Goal: Transaction & Acquisition: Purchase product/service

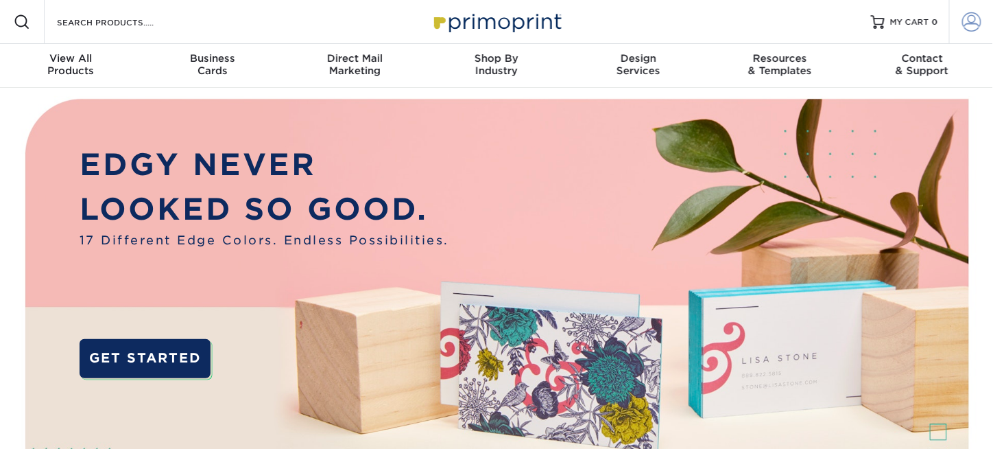
type input "[PERSON_NAME][EMAIL_ADDRESS][DOMAIN_NAME]"
click at [972, 21] on span at bounding box center [972, 21] width 19 height 19
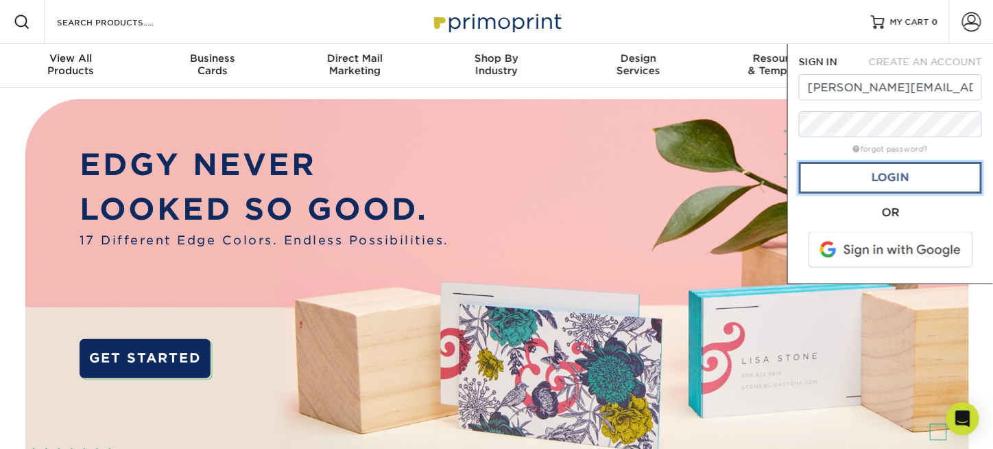
click at [897, 171] on link "Login" at bounding box center [890, 178] width 183 height 32
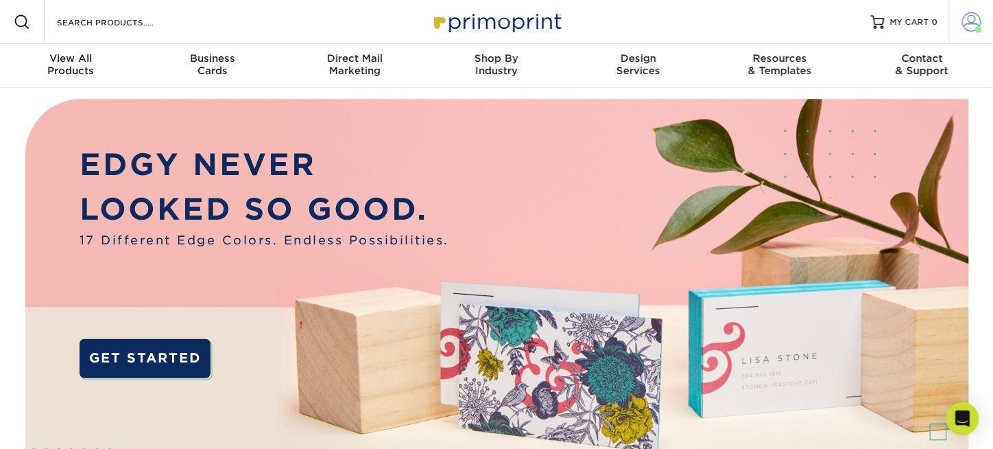
click at [963, 20] on span at bounding box center [972, 21] width 19 height 19
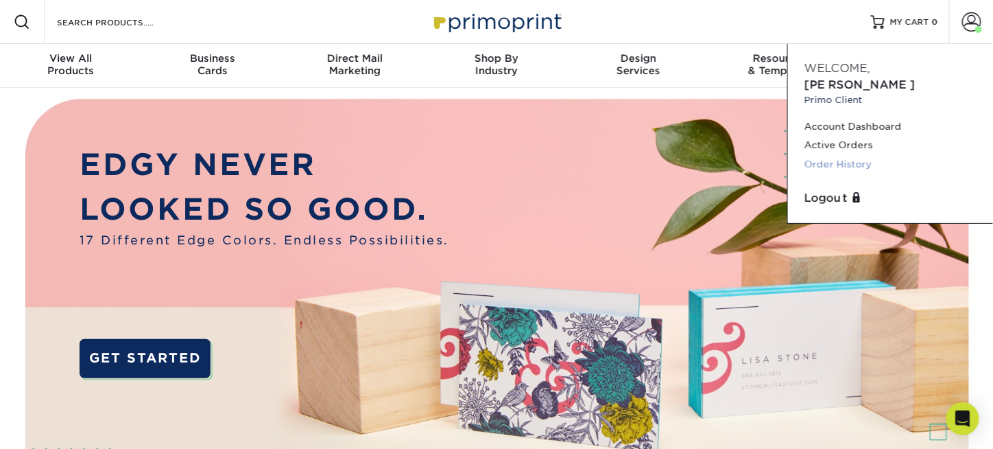
click at [849, 155] on link "Order History" at bounding box center [891, 164] width 172 height 19
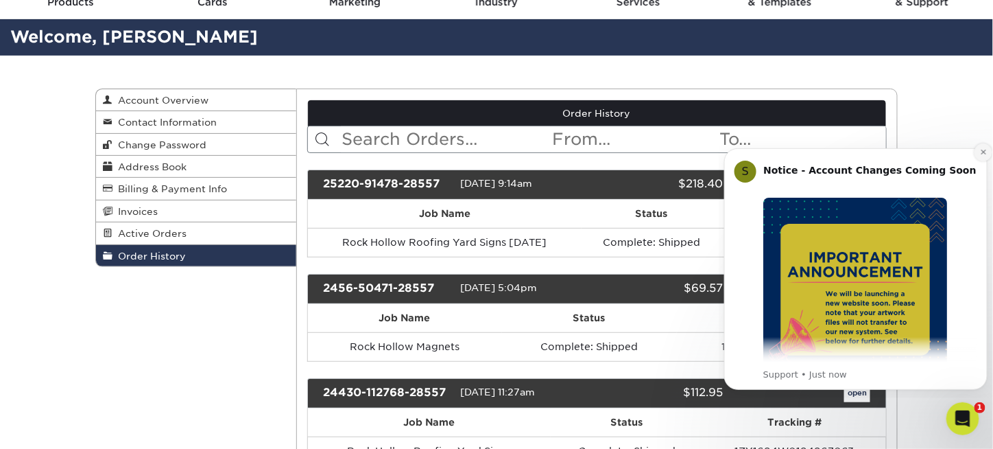
click at [983, 151] on icon "Dismiss notification" at bounding box center [982, 151] width 5 height 5
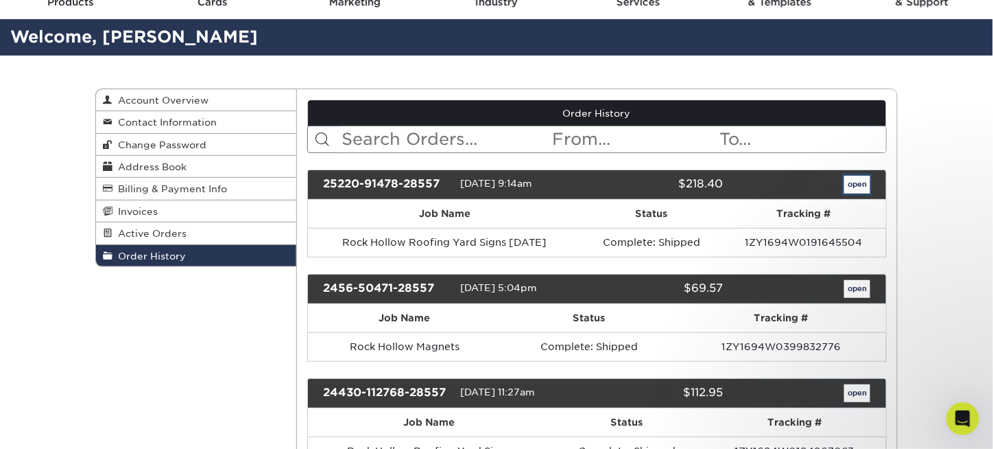
click at [860, 186] on link "open" at bounding box center [858, 185] width 26 height 18
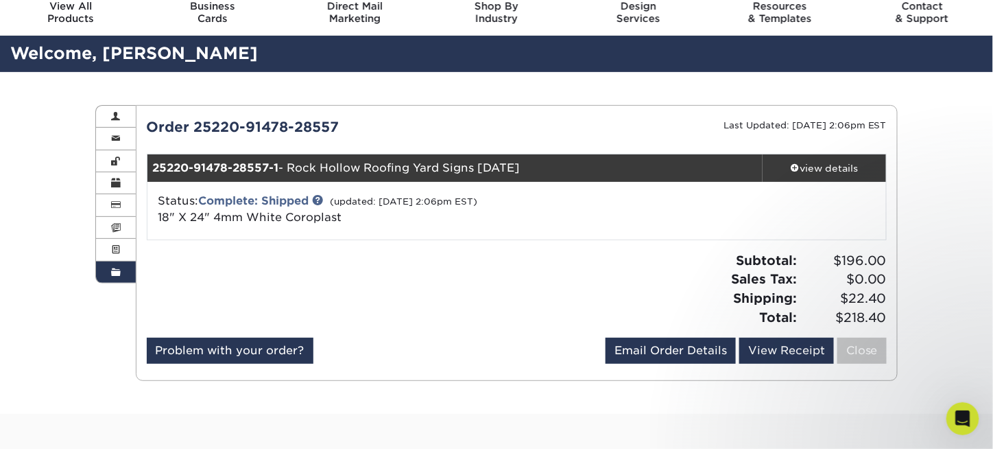
scroll to position [69, 0]
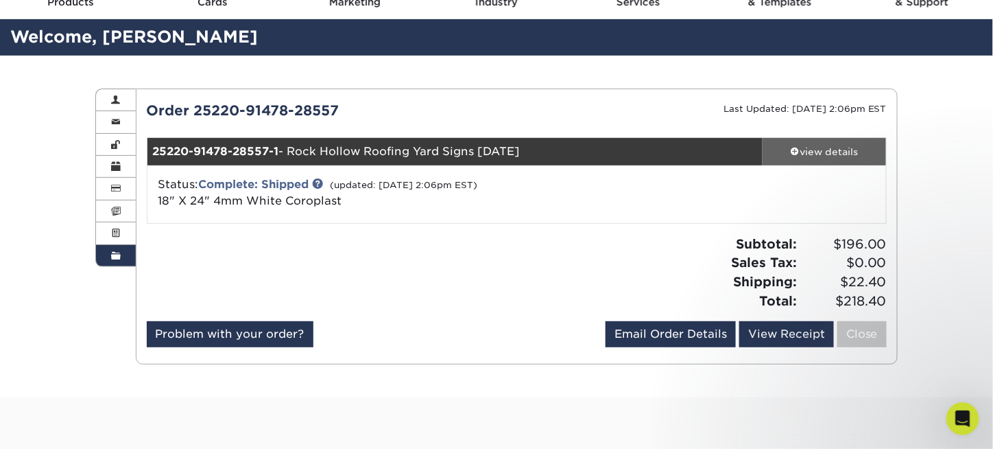
click at [795, 148] on span at bounding box center [796, 151] width 10 height 10
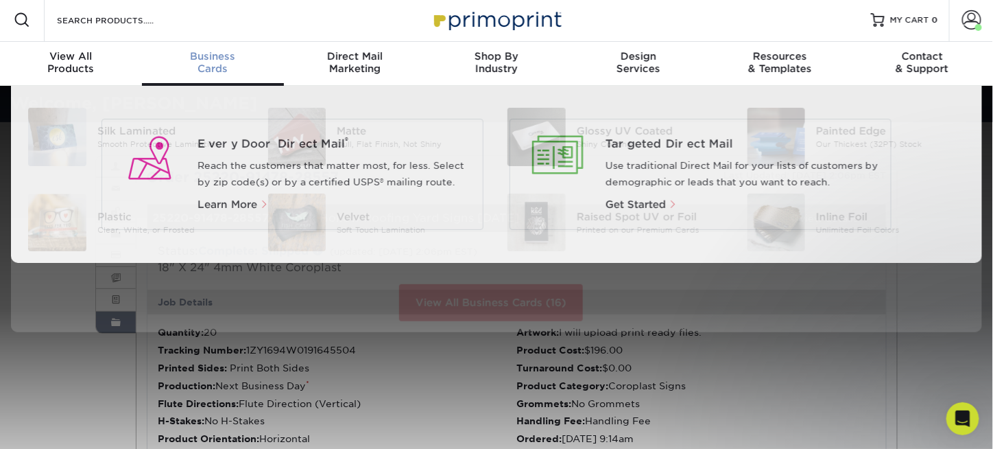
scroll to position [3, 0]
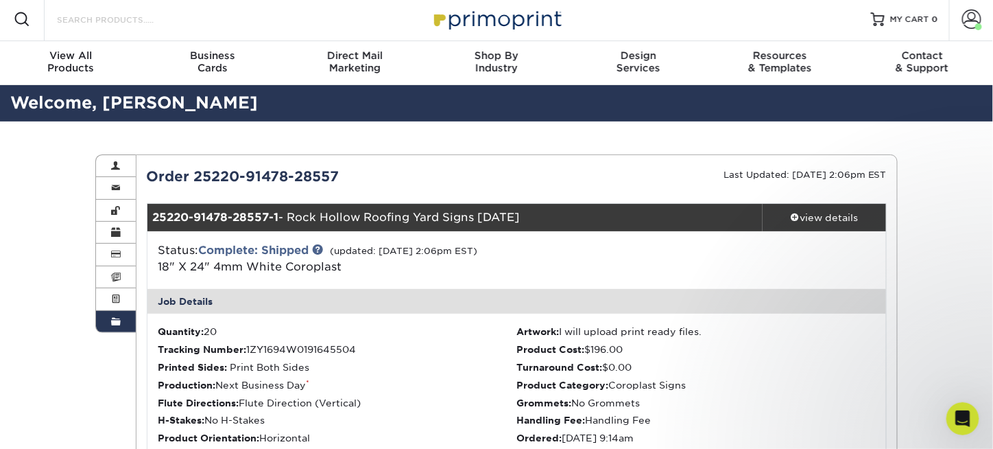
click at [179, 23] on input "Search Products" at bounding box center [123, 19] width 134 height 16
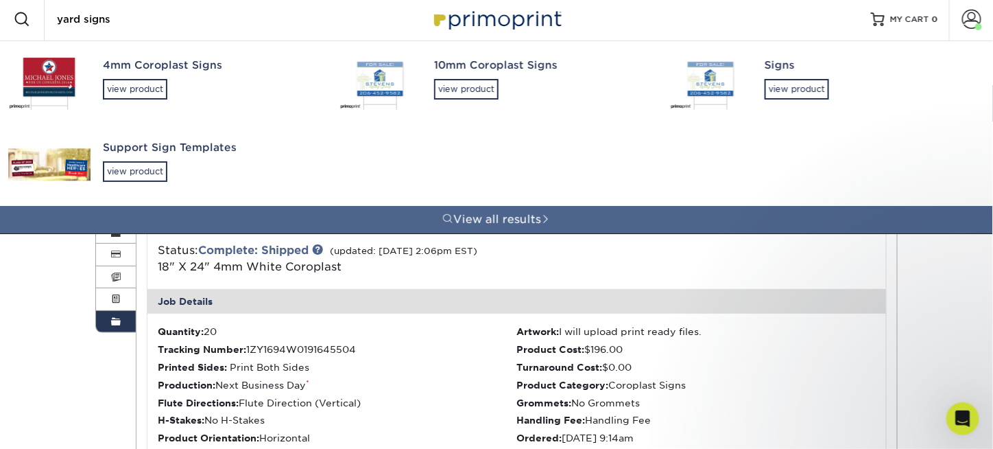
type input "yard signs"
click at [200, 62] on div "4mm Coroplast Signs" at bounding box center [209, 66] width 212 height 16
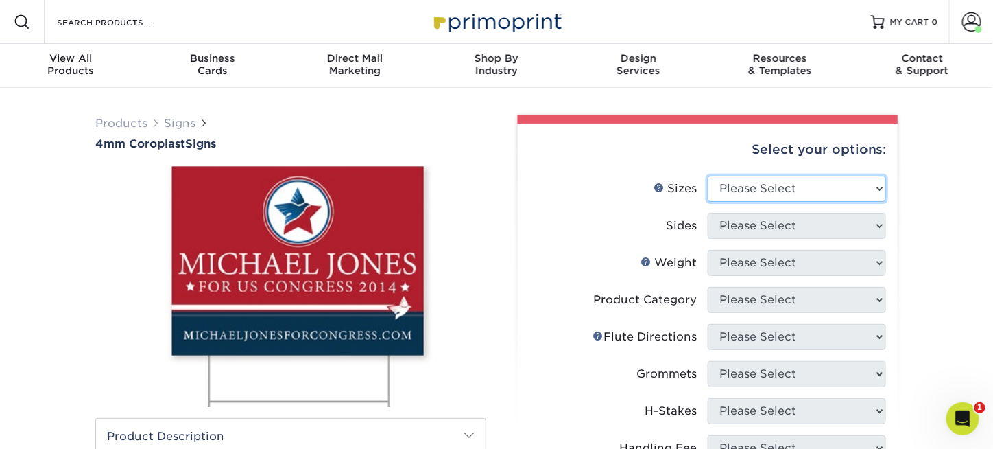
click at [760, 182] on select "Please Select 12" x 18" 18" x 24" 24" x 24" 24" x 36"" at bounding box center [797, 189] width 178 height 26
select select "18.00x24.00"
click at [708, 176] on select "Please Select 12" x 18" 18" x 24" 24" x 24" 24" x 36"" at bounding box center [797, 189] width 178 height 26
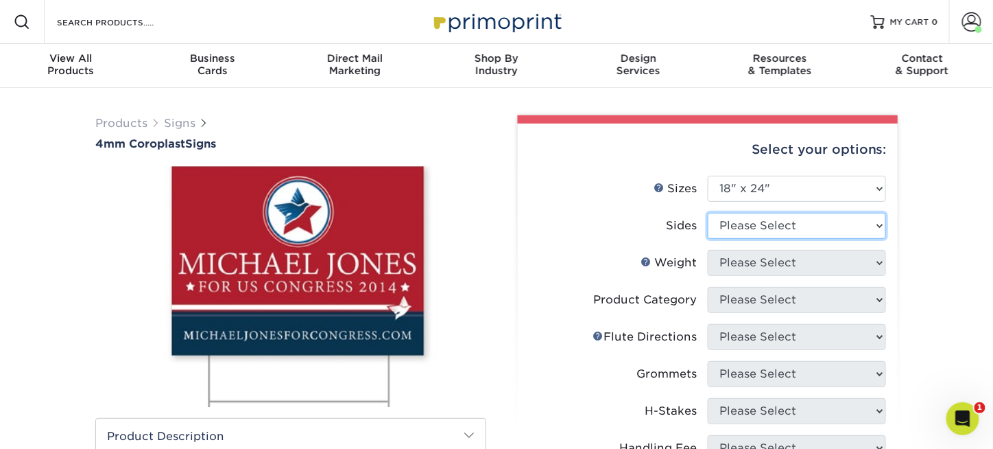
click at [749, 231] on select "Please Select Print Both Sides Print Front Only" at bounding box center [797, 226] width 178 height 26
select select "13abbda7-1d64-4f25-8bb2-c179b224825d"
click at [708, 213] on select "Please Select Print Both Sides Print Front Only" at bounding box center [797, 226] width 178 height 26
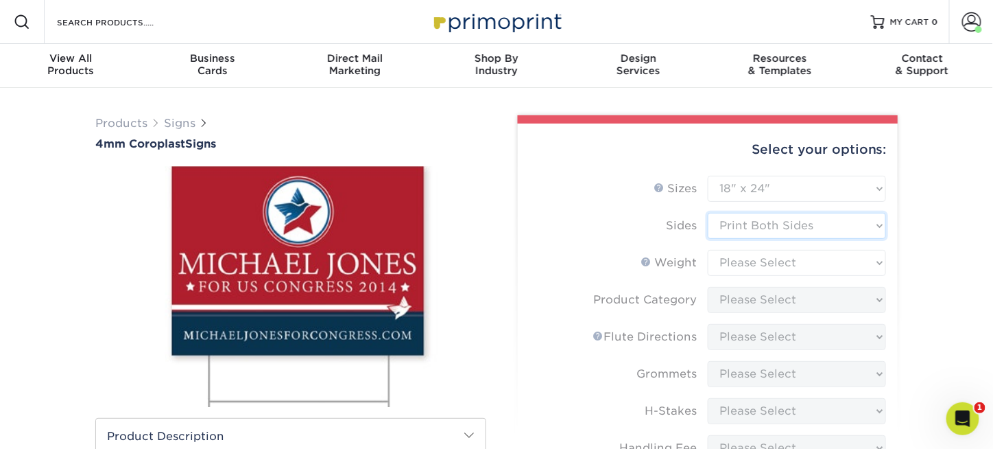
scroll to position [69, 0]
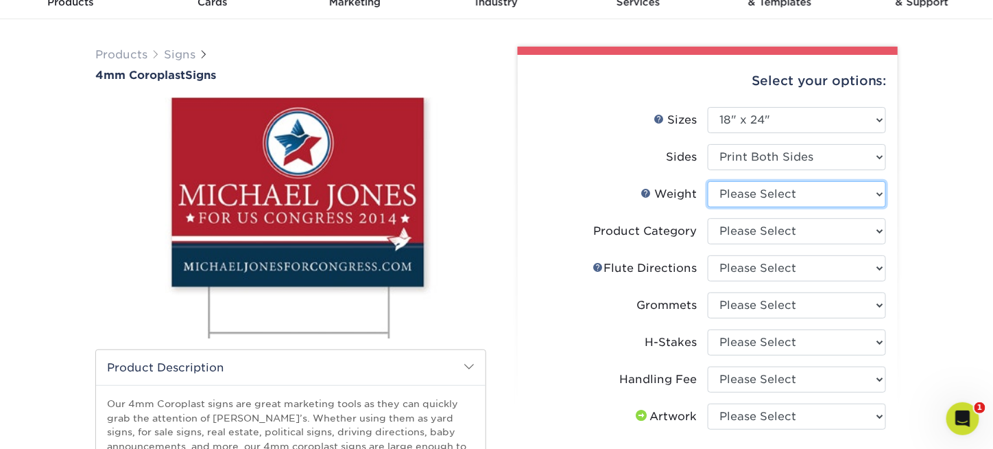
click at [759, 189] on select "Please Select 4CORO" at bounding box center [797, 194] width 178 height 26
select select "4CORO"
click at [708, 181] on select "Please Select 4CORO" at bounding box center [797, 194] width 178 height 26
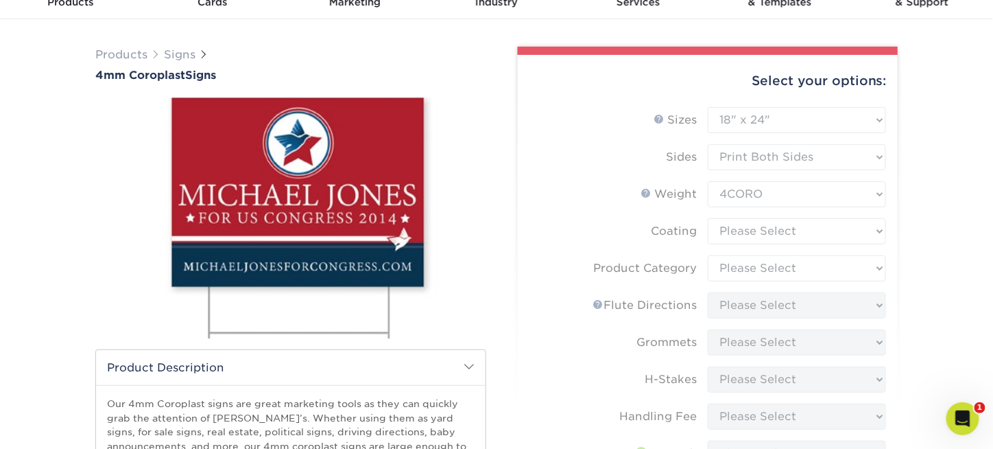
click at [746, 233] on form "Sizes Help Sizes Please Select 12" x 18" 18" x 24" 24" x 24" 24" x 36" Sides Pl…" at bounding box center [708, 378] width 358 height 543
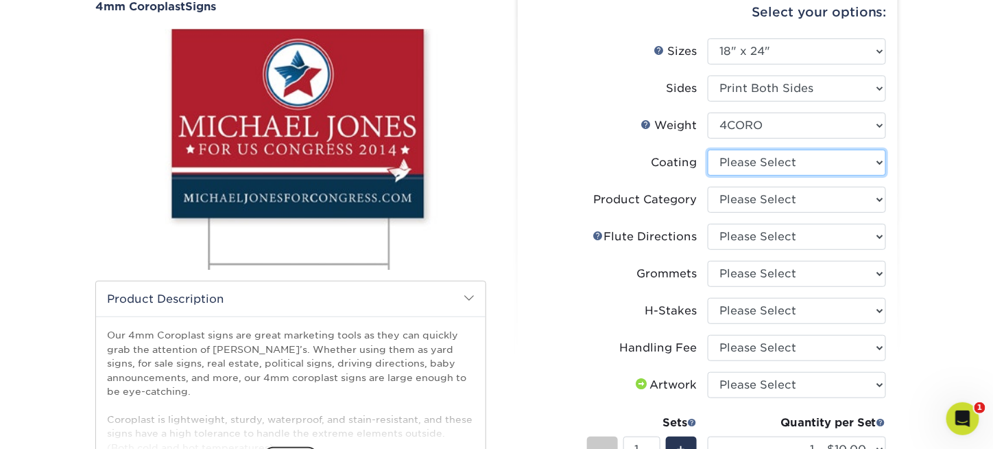
click at [749, 158] on select at bounding box center [797, 163] width 178 height 26
select select "3e7618de-abca-4bda-9f97-8b9129e913d8"
click at [708, 150] on select at bounding box center [797, 163] width 178 height 26
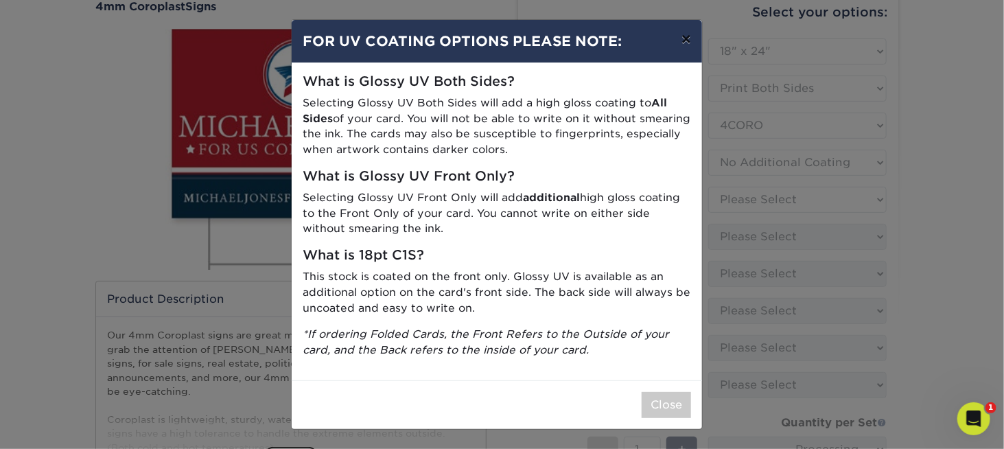
click at [692, 39] on button "×" at bounding box center [686, 39] width 32 height 38
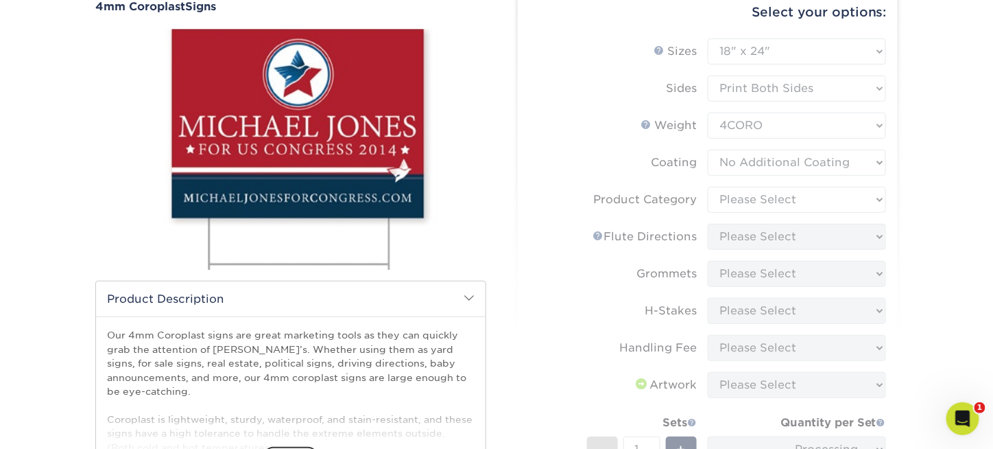
click at [781, 160] on form "Sizes Help Sizes Please Select 12" x 18" 18" x 24" 24" x 24" 24" x 36" Sides Pl…" at bounding box center [708, 309] width 358 height 543
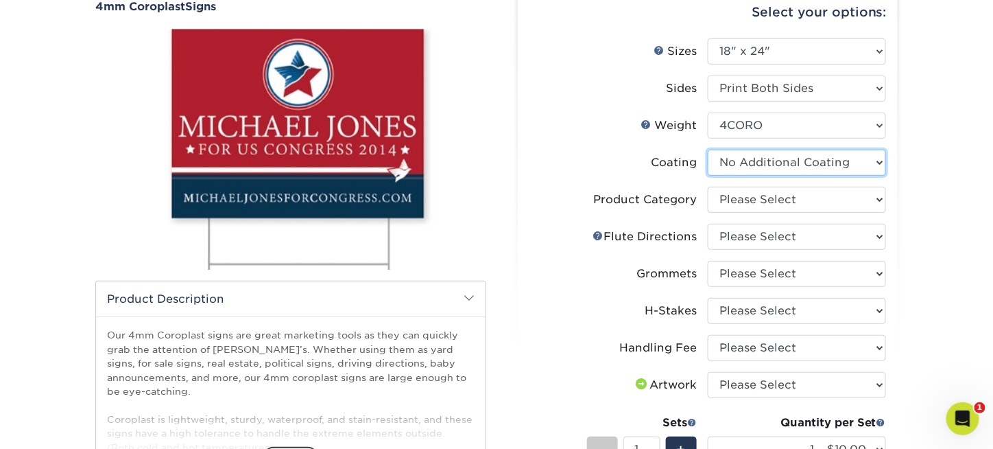
click at [781, 160] on select at bounding box center [797, 163] width 178 height 26
click at [708, 150] on select at bounding box center [797, 163] width 178 height 26
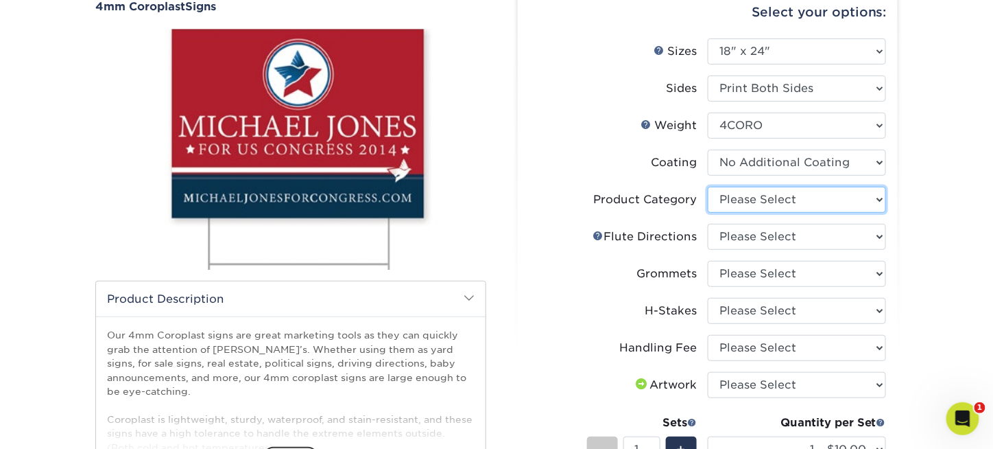
click at [764, 201] on select "Please Select Coroplast Signs" at bounding box center [797, 200] width 178 height 26
select select "b3582ed5-6912-492c-8440-2cc51afdb8e1"
click at [708, 187] on select "Please Select Coroplast Signs" at bounding box center [797, 200] width 178 height 26
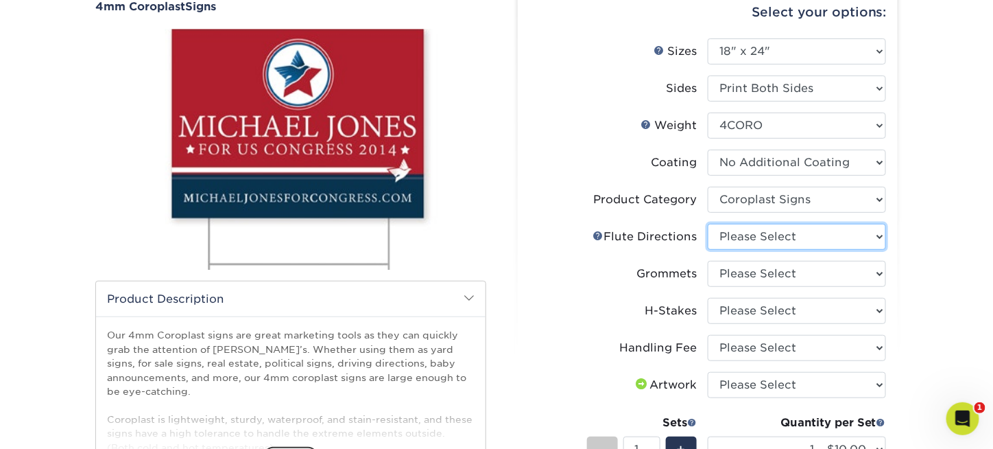
click at [760, 237] on select "Please Select Flute Direction (Horizontal) Flute Direction (Vertical)" at bounding box center [797, 237] width 178 height 26
select select "b9474d6d-25b7-40b8-b284-85b7690982f8"
click at [708, 224] on select "Please Select Flute Direction (Horizontal) Flute Direction (Vertical)" at bounding box center [797, 237] width 178 height 26
click at [593, 236] on link "Flute Help" at bounding box center [598, 235] width 11 height 11
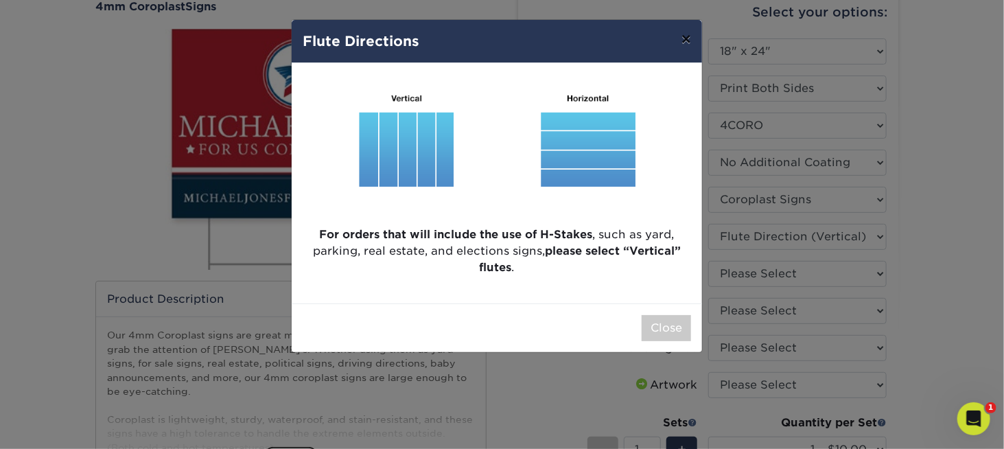
click at [685, 35] on button "×" at bounding box center [686, 39] width 32 height 38
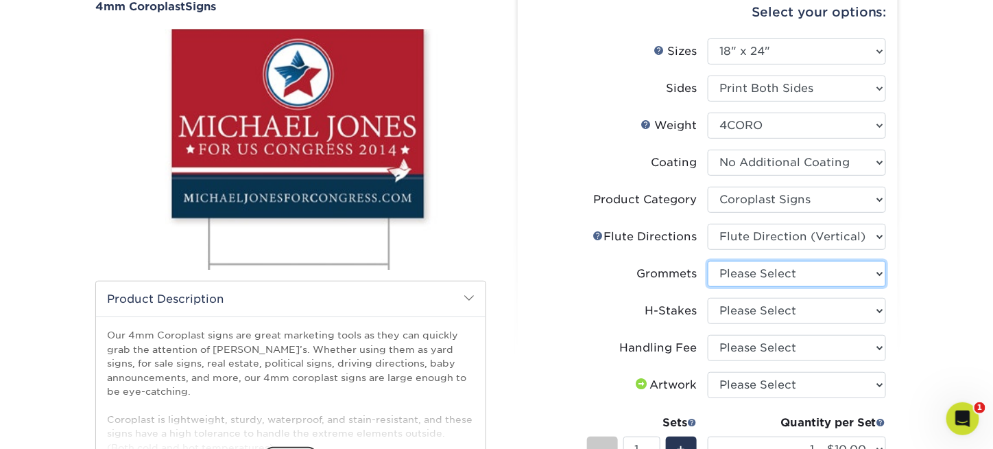
click at [753, 273] on select "Please Select No Grommets Yes, Grommet All 4 Corners Yes, Grommets Top Corners …" at bounding box center [797, 274] width 178 height 26
select select "90d329df-db80-4206-b821-ff9d3f363977"
click at [708, 261] on select "Please Select No Grommets Yes, Grommet All 4 Corners Yes, Grommets Top Corners …" at bounding box center [797, 274] width 178 height 26
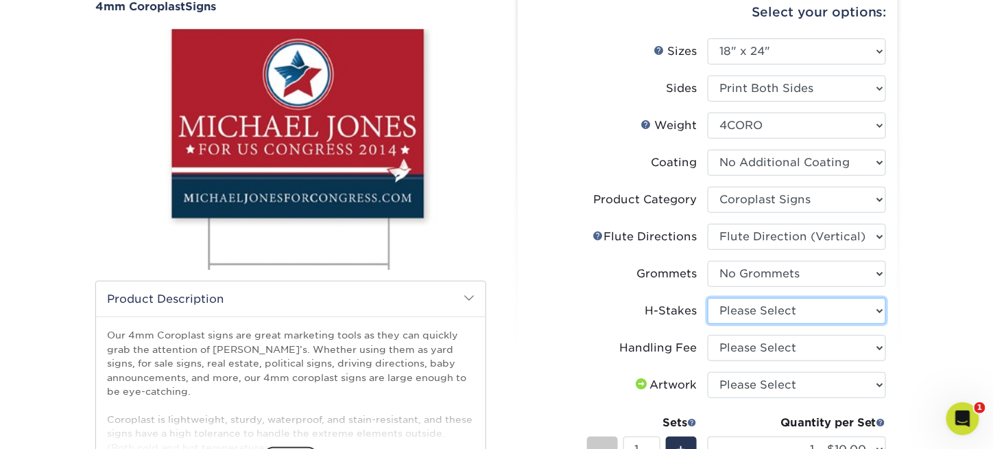
drag, startPoint x: 756, startPoint y: 303, endPoint x: 760, endPoint y: 314, distance: 11.7
click at [756, 303] on select "Please Select No H-Stakes Yes" at bounding box center [797, 311] width 178 height 26
select select "aec992a9-897e-40ed-b45c-8ce74849ba63"
click at [708, 298] on select "Please Select No H-Stakes Yes" at bounding box center [797, 311] width 178 height 26
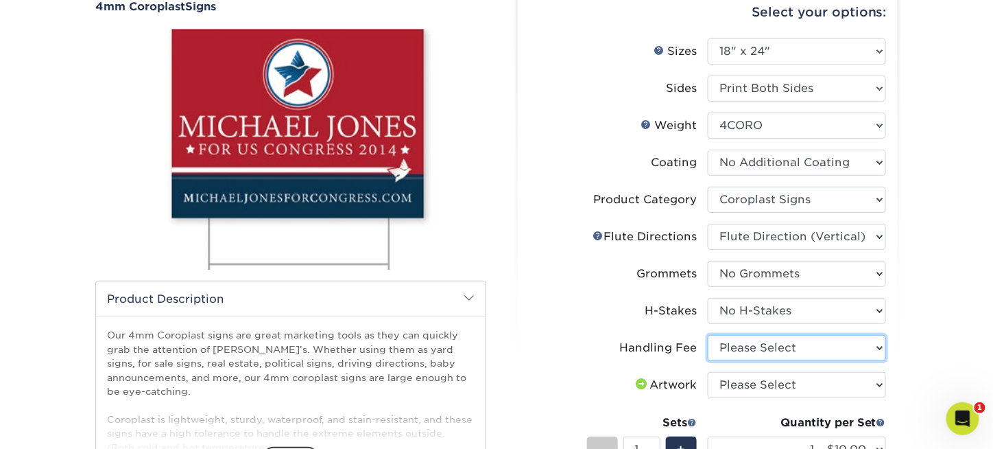
click at [773, 348] on select "Please Select Handling Fee" at bounding box center [797, 348] width 178 height 26
select select "ab74c079-444c-4260-ae6a-e09bdee8073c"
click at [708, 335] on select "Please Select Handling Fee" at bounding box center [797, 348] width 178 height 26
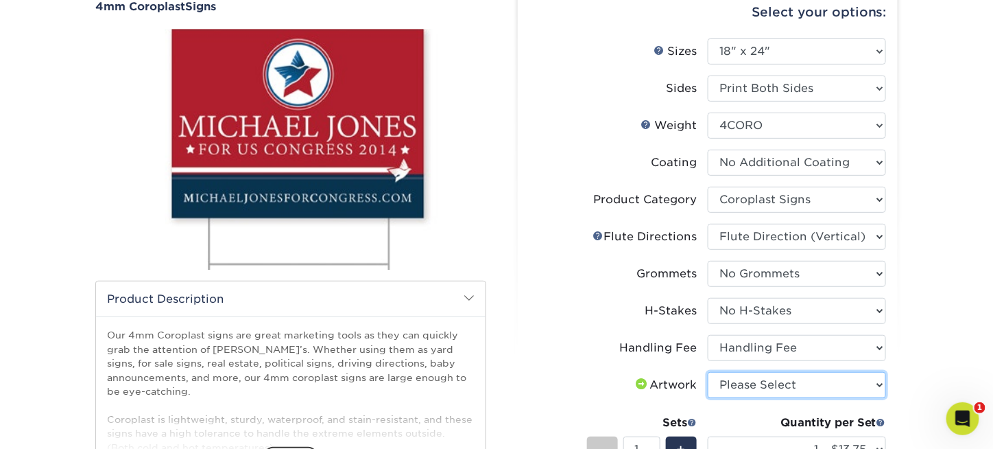
click at [754, 384] on select "Please Select I will upload files I need a design - $50" at bounding box center [797, 385] width 178 height 26
select select "upload"
click at [708, 372] on select "Please Select I will upload files I need a design - $50" at bounding box center [797, 385] width 178 height 26
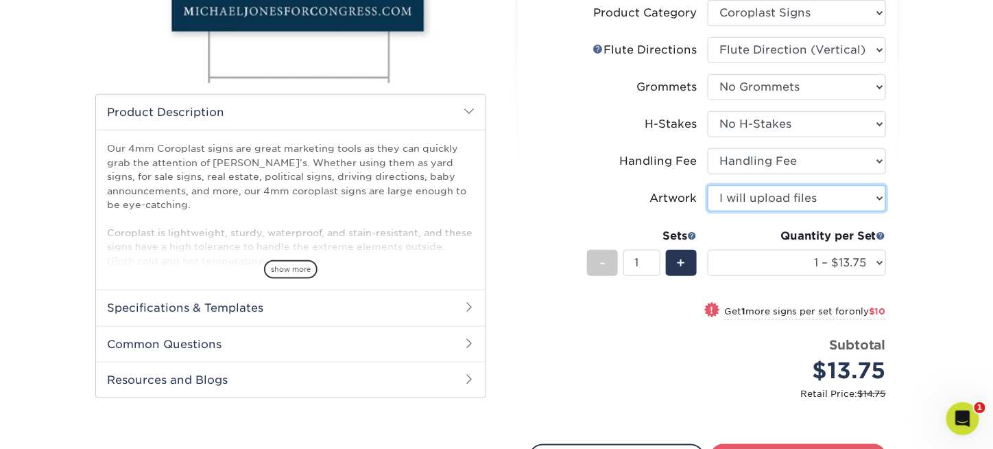
scroll to position [343, 0]
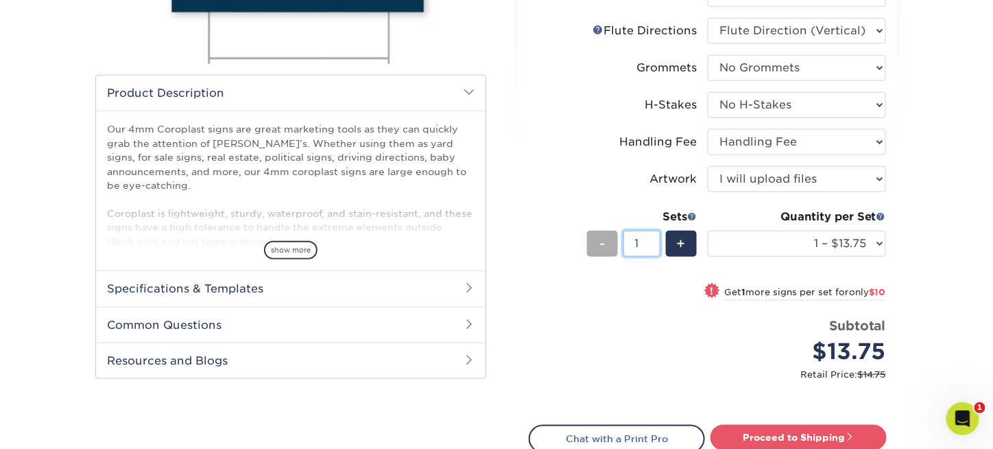
drag, startPoint x: 646, startPoint y: 242, endPoint x: 613, endPoint y: 231, distance: 34.7
click at [613, 231] on div "- 1 +" at bounding box center [642, 246] width 110 height 31
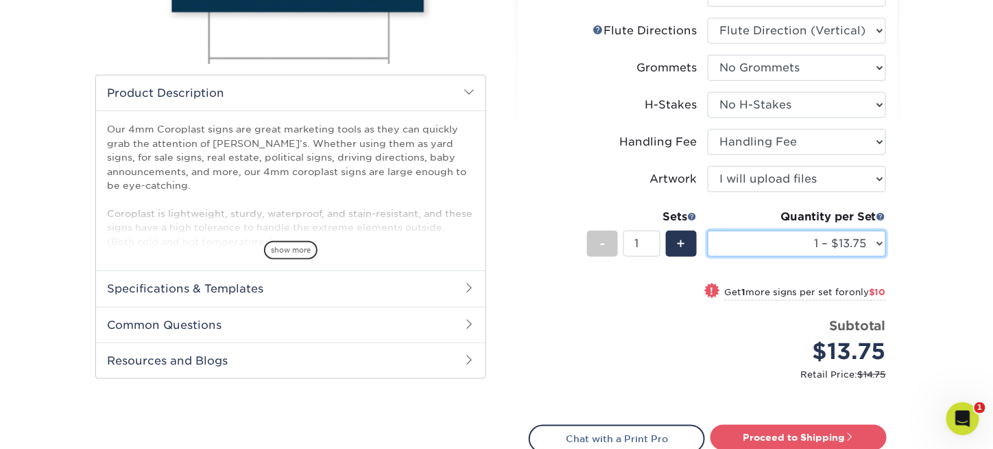
click at [840, 245] on select "1 – $13.75 2 – $23.75 3 – $33.75 4 – $40.00 5 – $49.00 6 – $59.00 7 – $69.00 8 …" at bounding box center [797, 244] width 178 height 26
select select "20 – $196.00"
click at [708, 231] on select "1 – $13.75 2 – $23.75 3 – $33.75 4 – $40.00 5 – $49.00 6 – $59.00 7 – $69.00 8 …" at bounding box center [797, 244] width 178 height 26
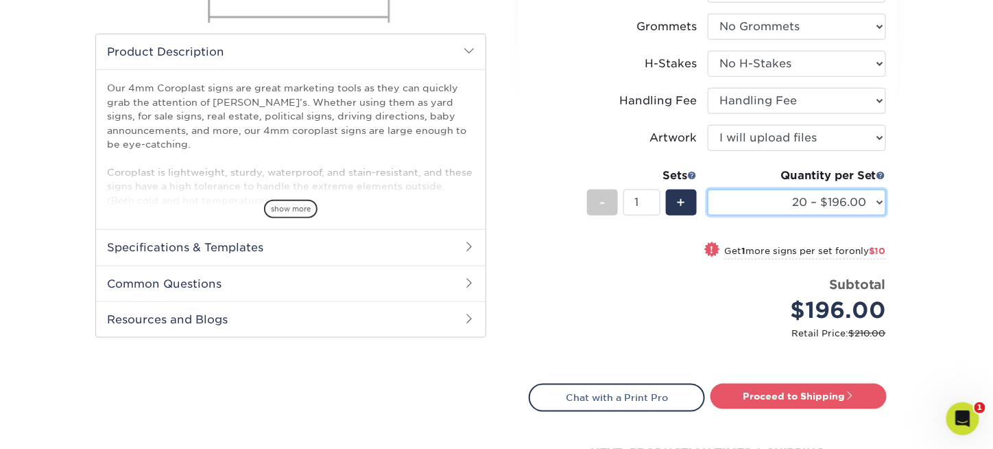
scroll to position [412, 0]
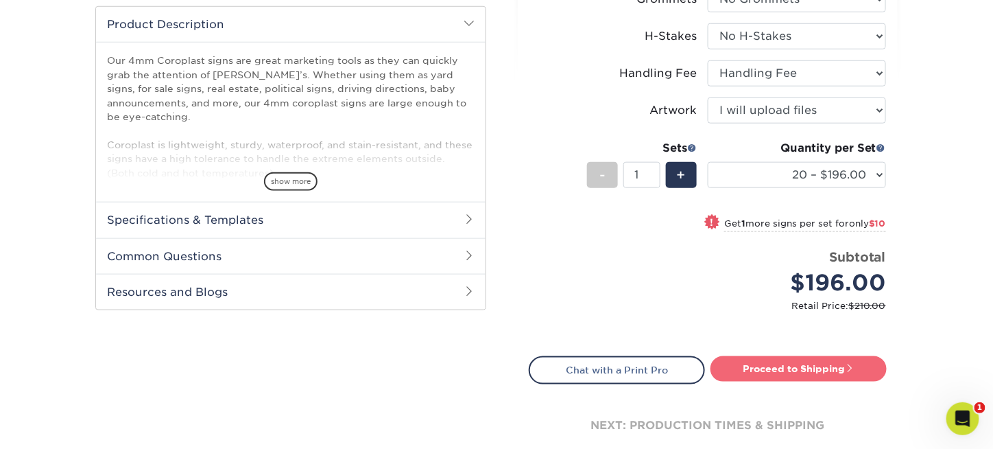
click at [862, 365] on link "Proceed to Shipping" at bounding box center [799, 368] width 176 height 25
type input "Set 1"
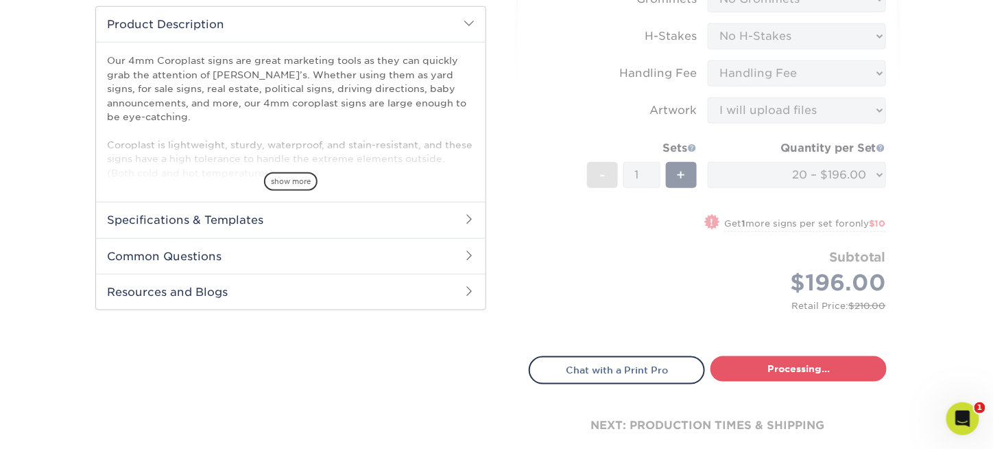
select select "116ce39b-0ee7-42c6-847d-c9ed34256acb"
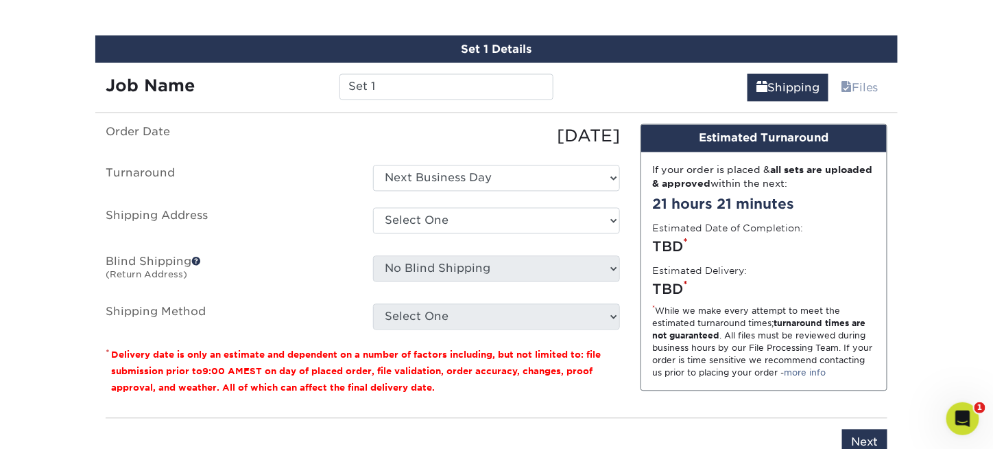
scroll to position [873, 0]
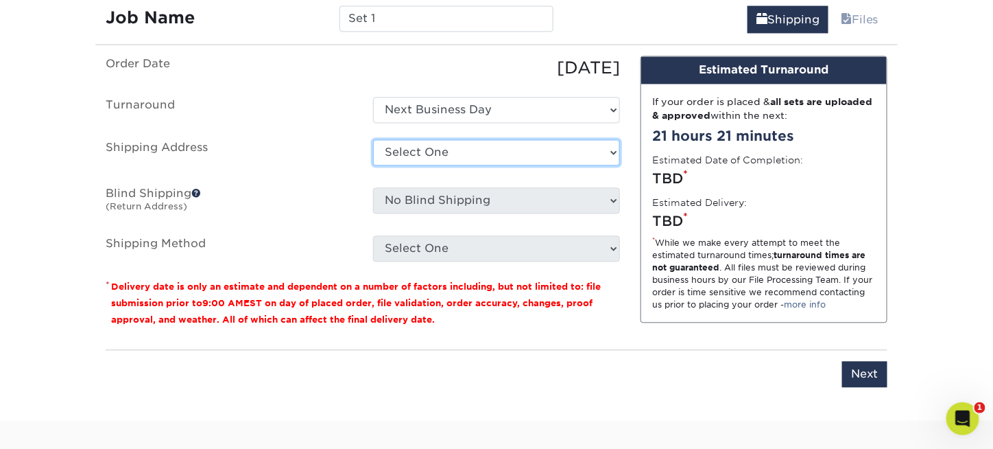
click at [506, 148] on select "Select One MaryZDesigns Office Office + Add New Address" at bounding box center [496, 152] width 247 height 26
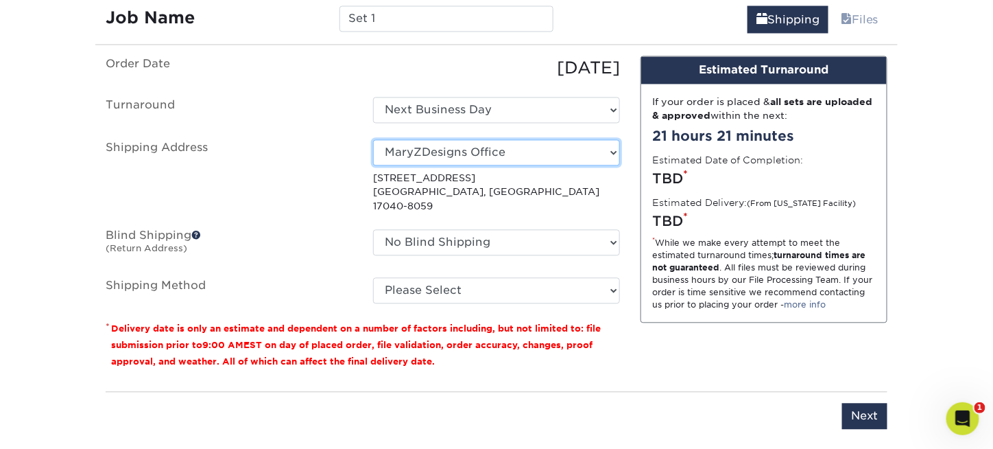
click at [467, 155] on select "Select One MaryZDesigns Office Office + Add New Address" at bounding box center [496, 152] width 247 height 26
select select "255725"
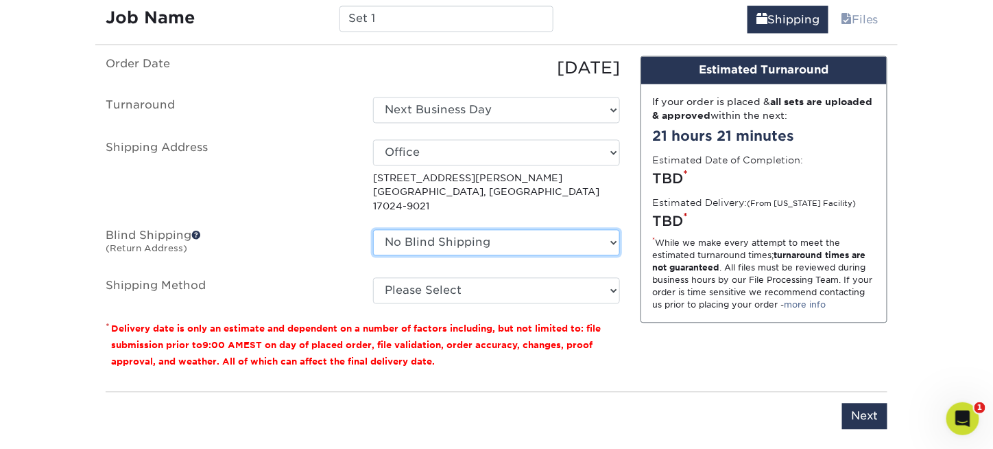
click at [411, 229] on select "No Blind Shipping MaryZDesigns Office Office + Add New Address" at bounding box center [496, 242] width 247 height 26
select select "255725"
click at [373, 229] on select "No Blind Shipping MaryZDesigns Office Office + Add New Address" at bounding box center [496, 242] width 247 height 26
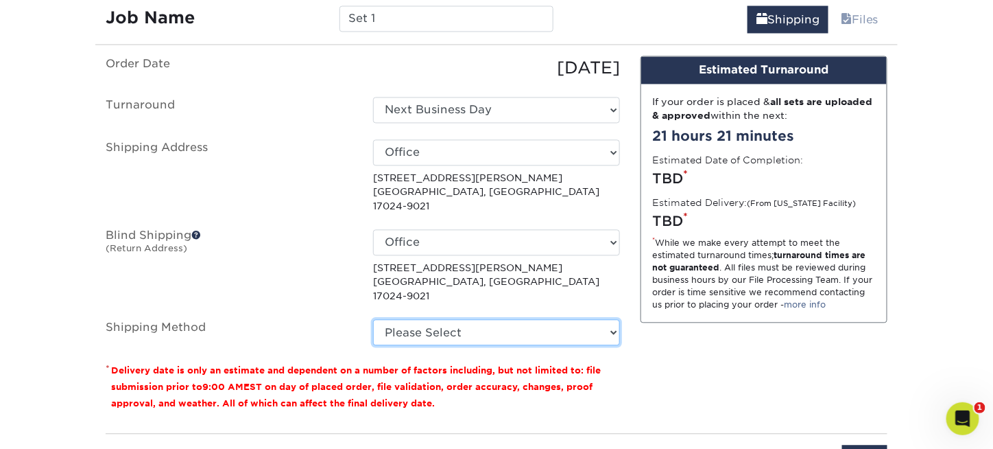
click at [456, 319] on select "Please Select Flat Rate Shipping (+$22.40) Ground Shipping (+$26.23) 3 Day Ship…" at bounding box center [496, 332] width 247 height 26
click at [373, 319] on select "Please Select Flat Rate Shipping (+$22.40) Ground Shipping (+$26.23) 3 Day Ship…" at bounding box center [496, 332] width 247 height 26
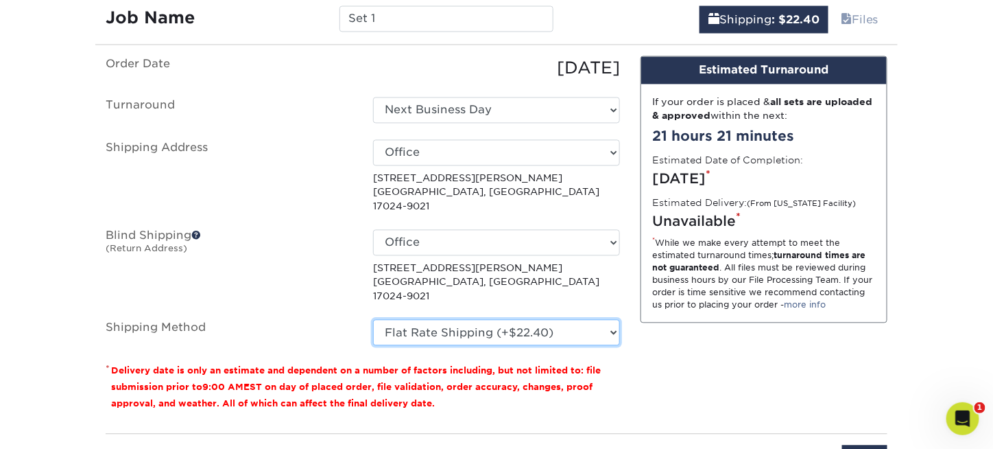
click at [482, 319] on select "Please Select Flat Rate Shipping (+$22.40) Ground Shipping (+$26.23) 3 Day Ship…" at bounding box center [496, 332] width 247 height 26
click at [373, 319] on select "Please Select Flat Rate Shipping (+$22.40) Ground Shipping (+$26.23) 3 Day Ship…" at bounding box center [496, 332] width 247 height 26
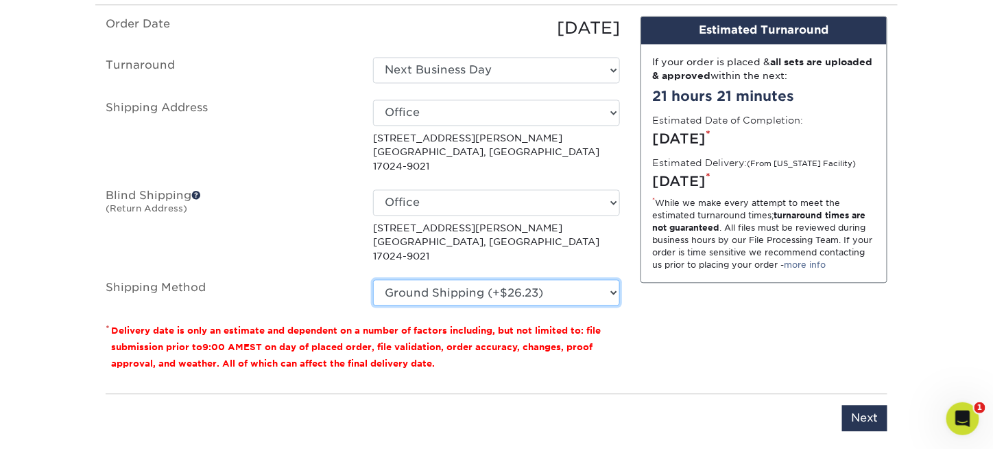
scroll to position [941, 0]
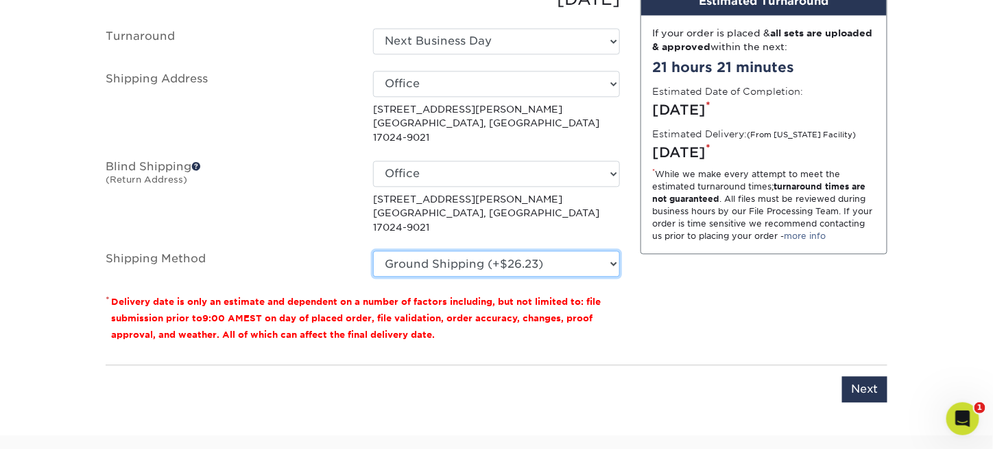
click at [501, 250] on select "Please Select Flat Rate Shipping (+$22.40) Ground Shipping (+$26.23) 3 Day Ship…" at bounding box center [496, 263] width 247 height 26
click at [373, 250] on select "Please Select Flat Rate Shipping (+$22.40) Ground Shipping (+$26.23) 3 Day Ship…" at bounding box center [496, 263] width 247 height 26
click at [494, 250] on select "Please Select Flat Rate Shipping (+$22.40) Ground Shipping (+$26.23) 3 Day Ship…" at bounding box center [496, 263] width 247 height 26
select select "03"
click at [373, 250] on select "Please Select Flat Rate Shipping (+$22.40) Ground Shipping (+$26.23) 3 Day Ship…" at bounding box center [496, 263] width 247 height 26
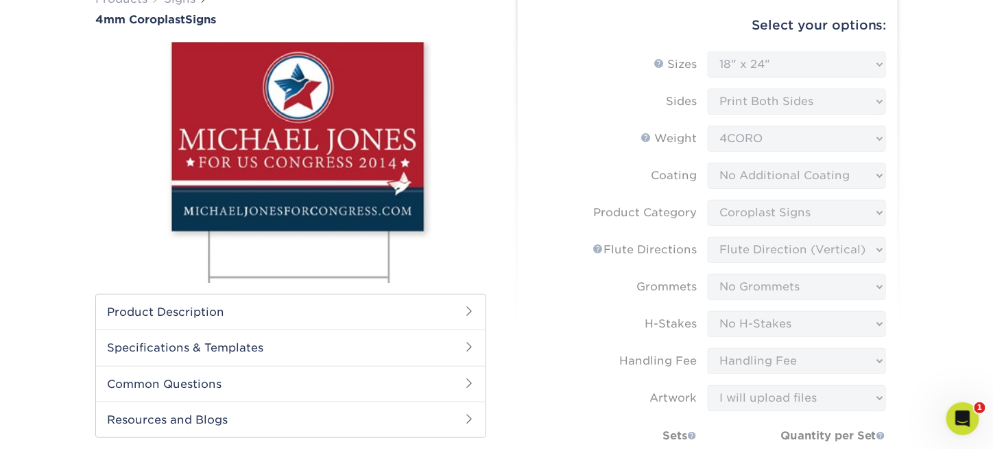
scroll to position [0, 0]
